Goal: Task Accomplishment & Management: Manage account settings

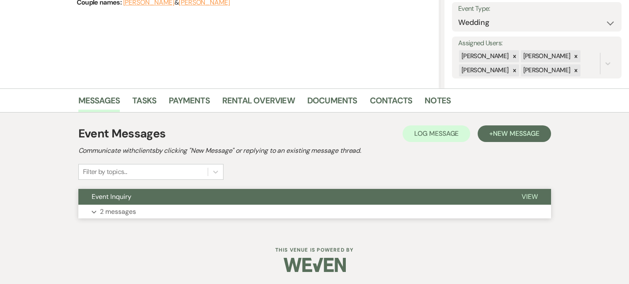
click at [525, 195] on span "View" at bounding box center [530, 196] width 16 height 9
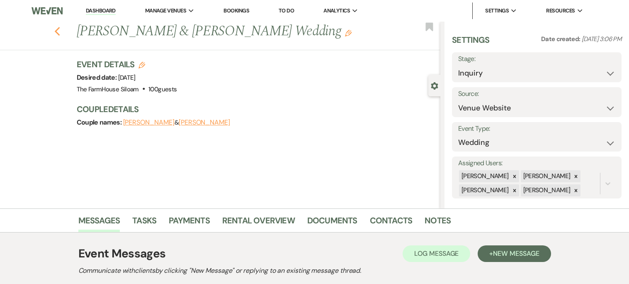
click at [56, 30] on use "button" at bounding box center [56, 31] width 5 height 9
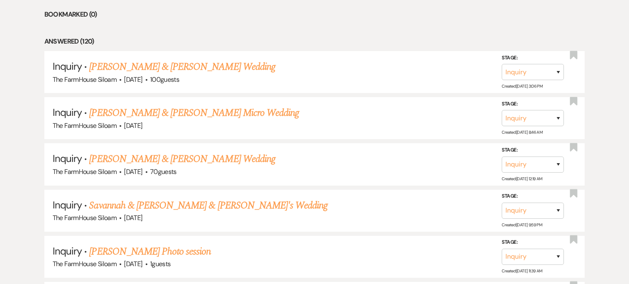
scroll to position [468, 0]
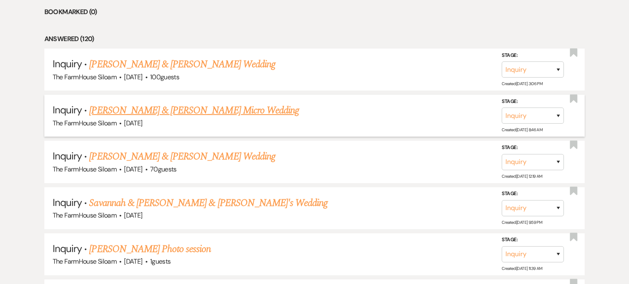
click at [187, 109] on link "[PERSON_NAME] & [PERSON_NAME] Micro Wedding" at bounding box center [194, 110] width 210 height 15
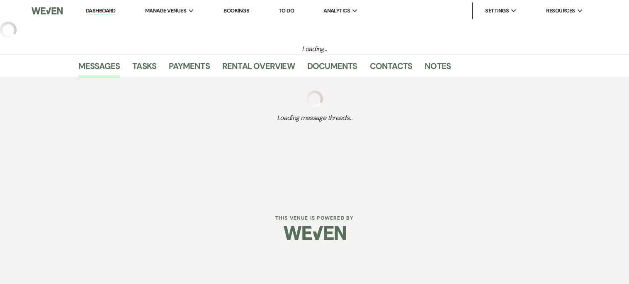
select select "5"
select select "16"
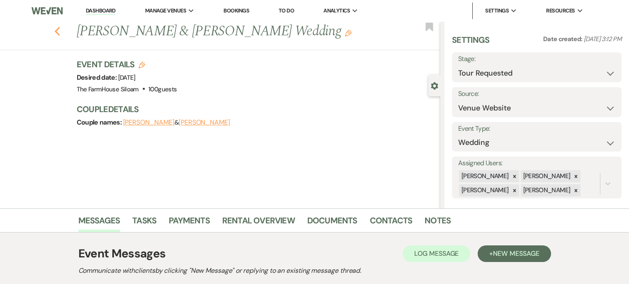
click at [56, 31] on use "button" at bounding box center [56, 31] width 5 height 9
